Goal: Task Accomplishment & Management: Manage account settings

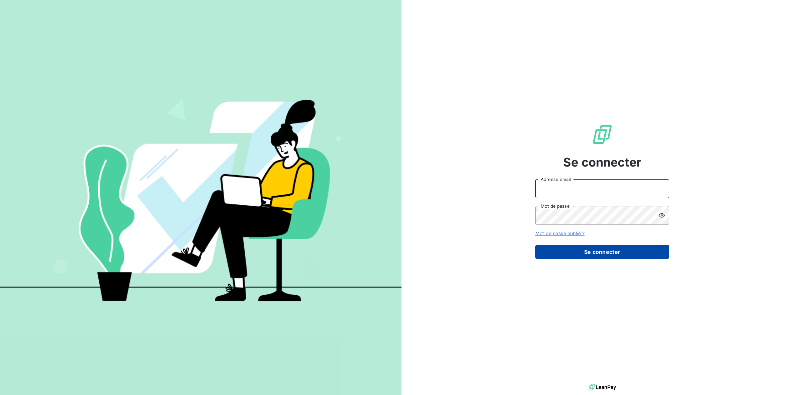
type input "[PERSON_NAME][EMAIL_ADDRESS][PERSON_NAME][DOMAIN_NAME]"
click at [560, 255] on button "Se connecter" at bounding box center [603, 252] width 134 height 14
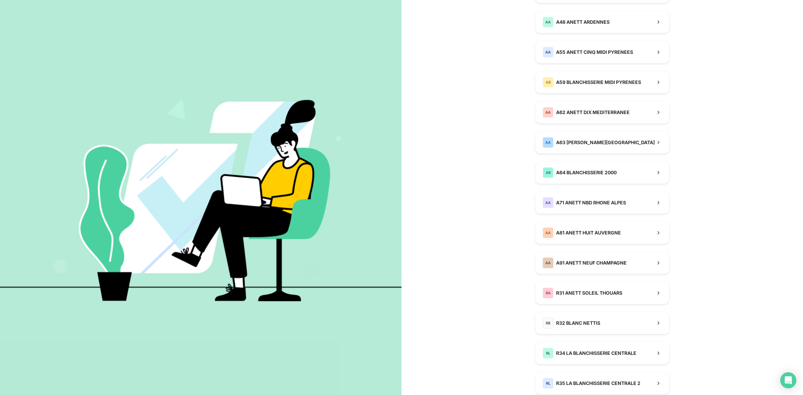
scroll to position [377, 0]
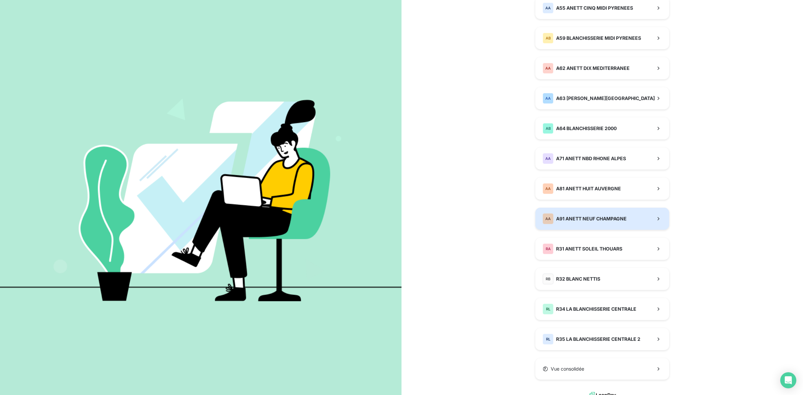
click at [589, 221] on span "A91 ANETT NEUF CHAMPAGNE" at bounding box center [591, 219] width 71 height 7
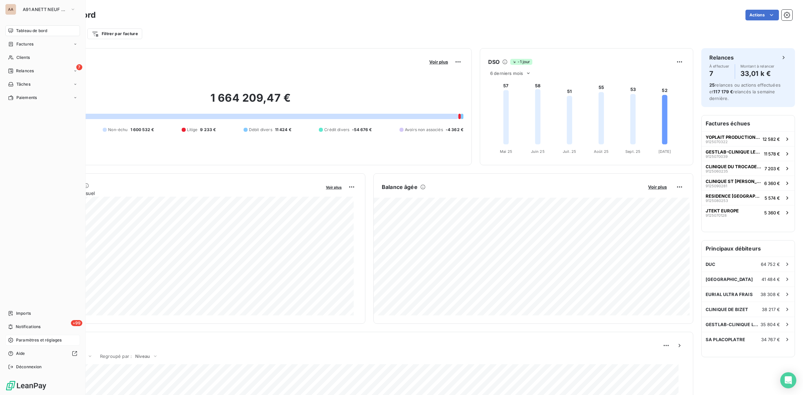
click at [41, 340] on span "Paramètres et réglages" at bounding box center [39, 340] width 46 height 6
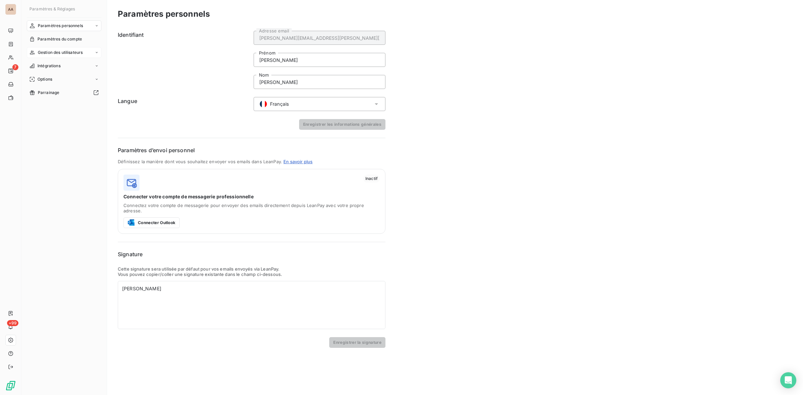
click at [64, 50] on span "Gestion des utilisateurs" at bounding box center [60, 53] width 45 height 6
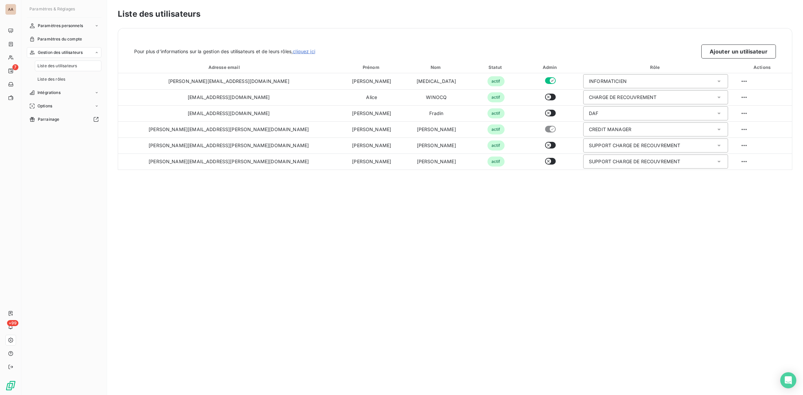
click at [61, 54] on span "Gestion des utilisateurs" at bounding box center [60, 53] width 45 height 6
click at [747, 53] on button "Ajouter un utilisateur" at bounding box center [739, 52] width 75 height 14
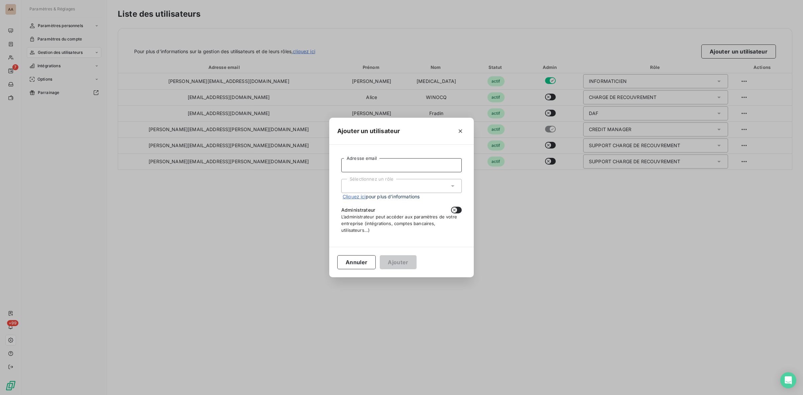
click at [379, 166] on input "Adresse email" at bounding box center [401, 165] width 121 height 14
type input "[PERSON_NAME][EMAIL_ADDRESS][PERSON_NAME][DOMAIN_NAME]"
click at [402, 188] on div "Sélectionnez un rôle" at bounding box center [401, 186] width 121 height 14
click at [382, 243] on li "CHARGE DE RECOUVREMENT" at bounding box center [401, 247] width 121 height 12
click at [399, 259] on button "Ajouter" at bounding box center [398, 262] width 36 height 14
